Goal: Find specific page/section: Find specific page/section

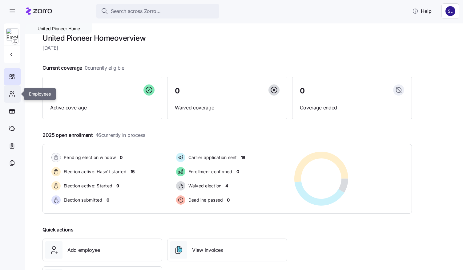
click at [14, 91] on icon at bounding box center [12, 93] width 7 height 7
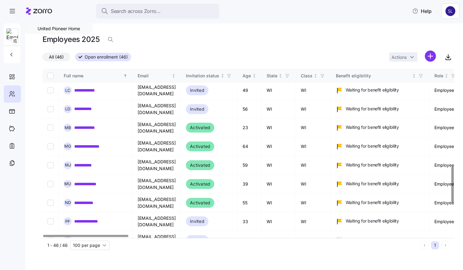
scroll to position [462, 0]
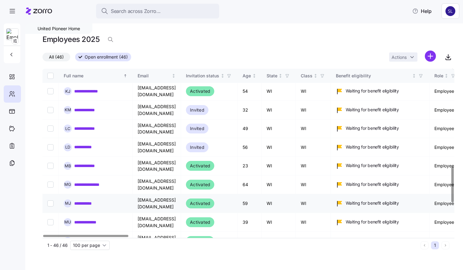
click at [92, 200] on link "**********" at bounding box center [87, 203] width 27 height 6
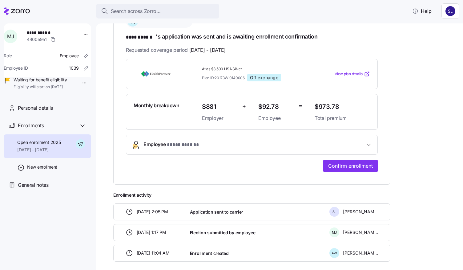
scroll to position [123, 0]
